Goal: Task Accomplishment & Management: Use online tool/utility

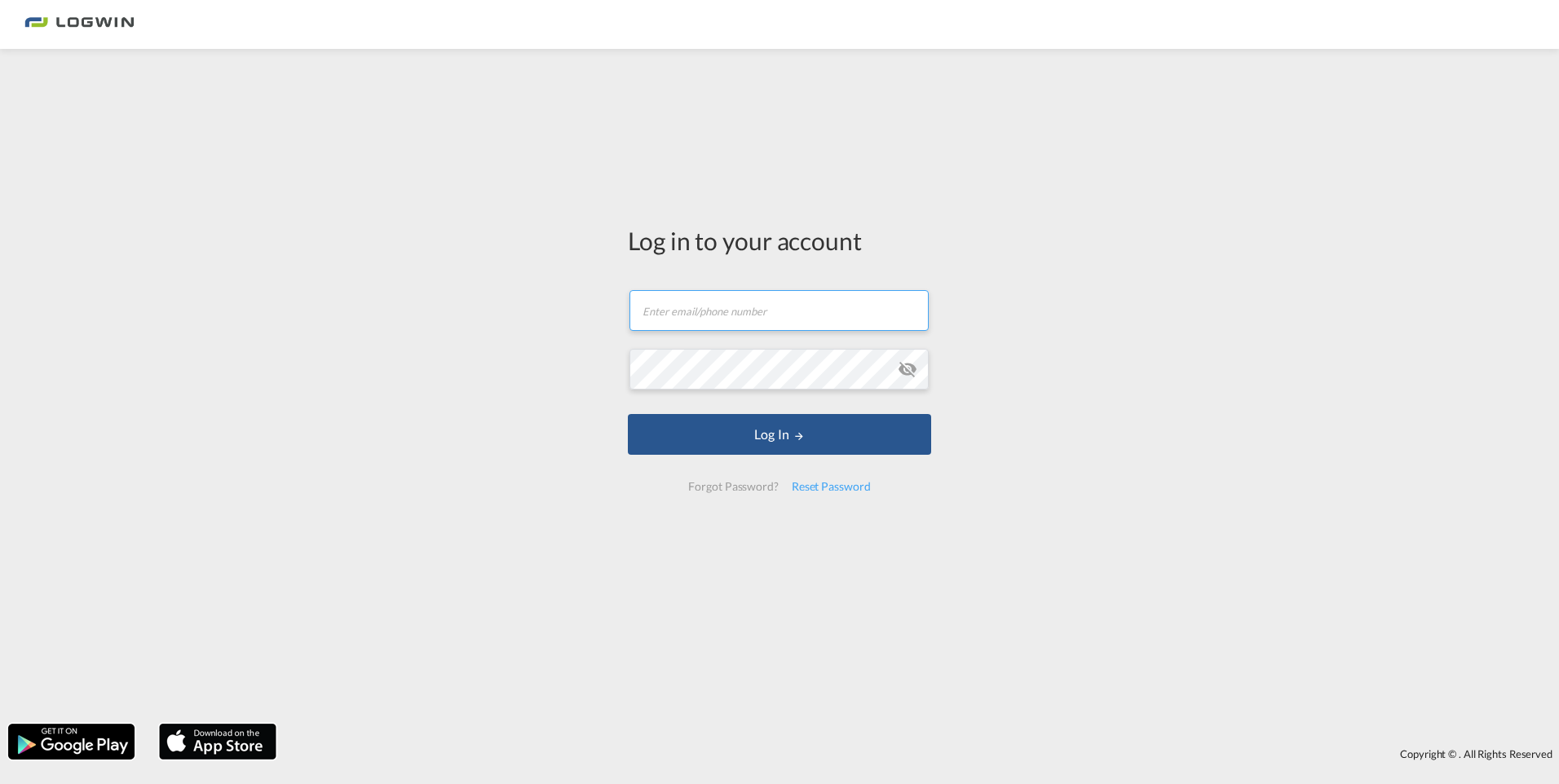
type input "[PERSON_NAME][EMAIL_ADDRESS][PERSON_NAME][DOMAIN_NAME]"
click at [717, 458] on form "[PERSON_NAME][EMAIL_ADDRESS][PERSON_NAME][DOMAIN_NAME] Email field is required …" at bounding box center [780, 391] width 303 height 234
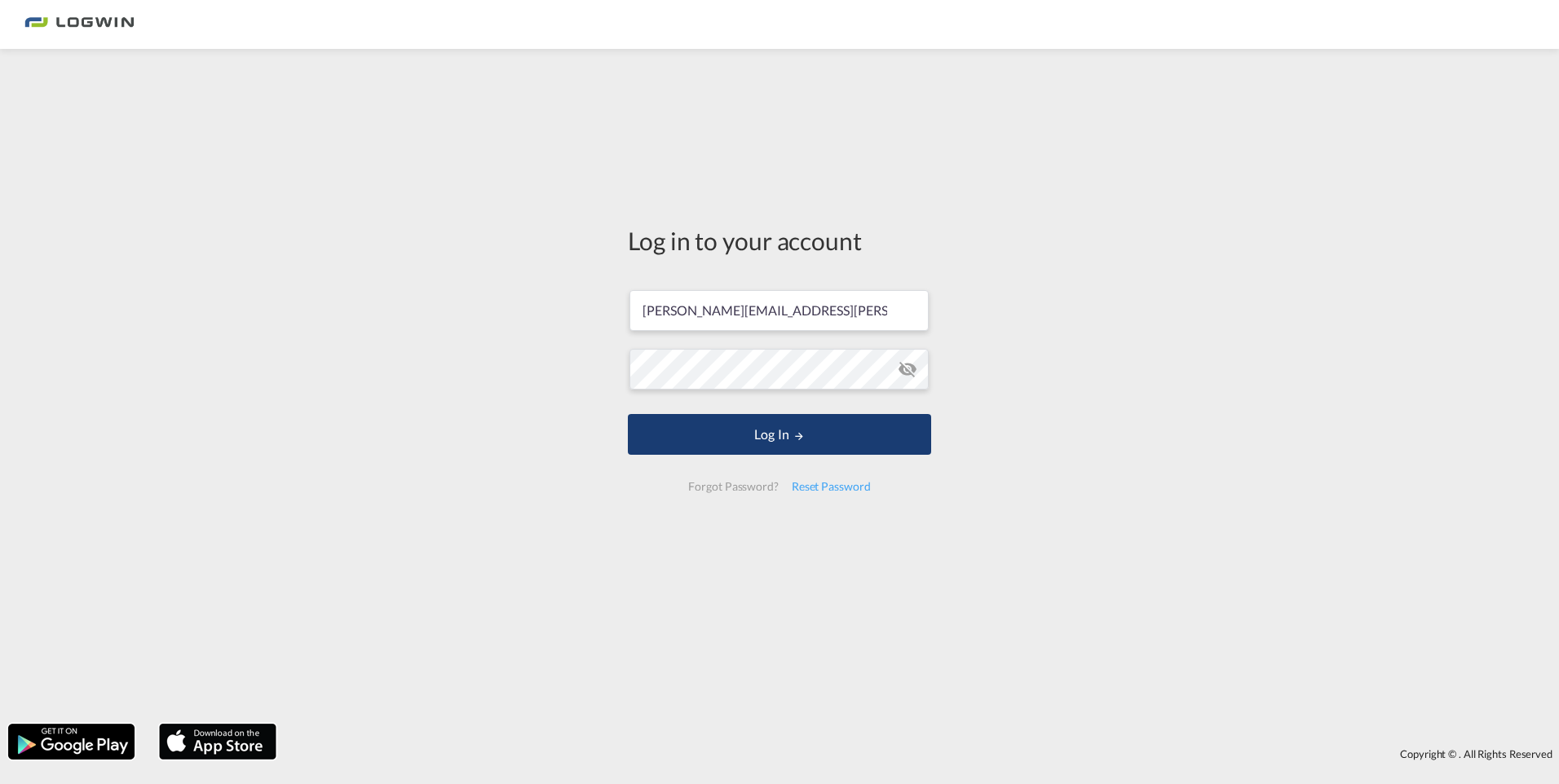
click at [796, 445] on button "Log In" at bounding box center [780, 434] width 303 height 40
